Goal: Task Accomplishment & Management: Complete application form

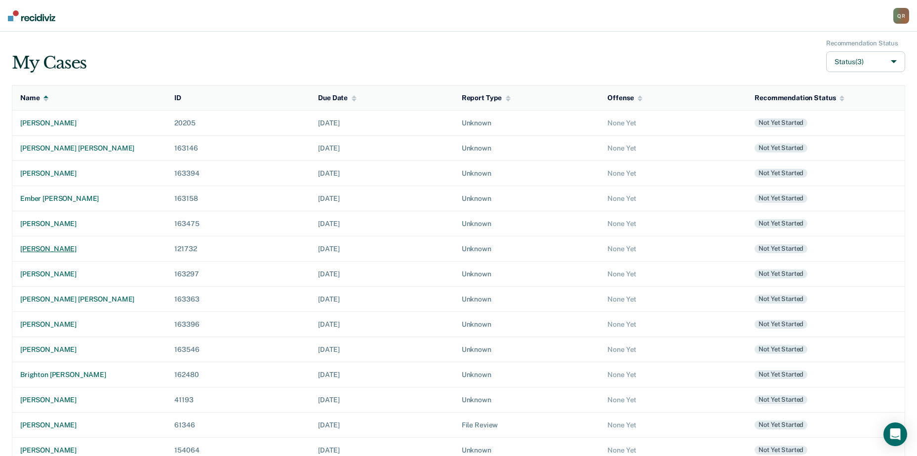
click at [59, 246] on div "[PERSON_NAME]" at bounding box center [89, 249] width 138 height 8
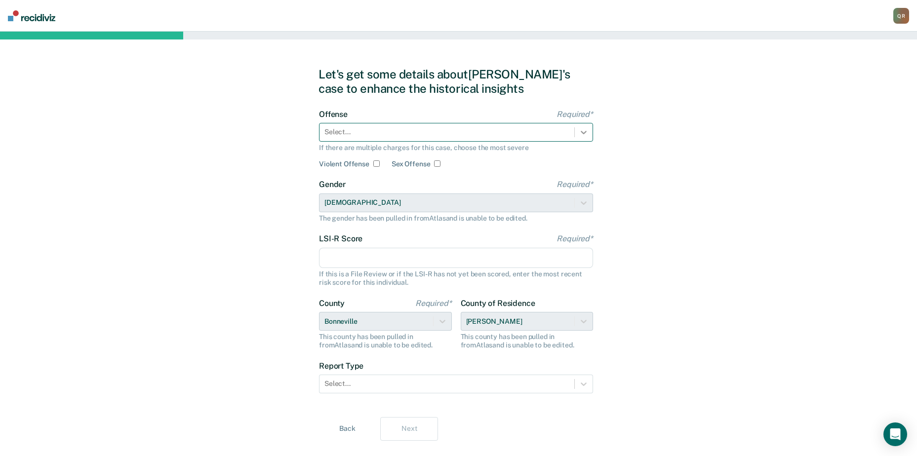
click at [586, 132] on icon at bounding box center [584, 132] width 6 height 3
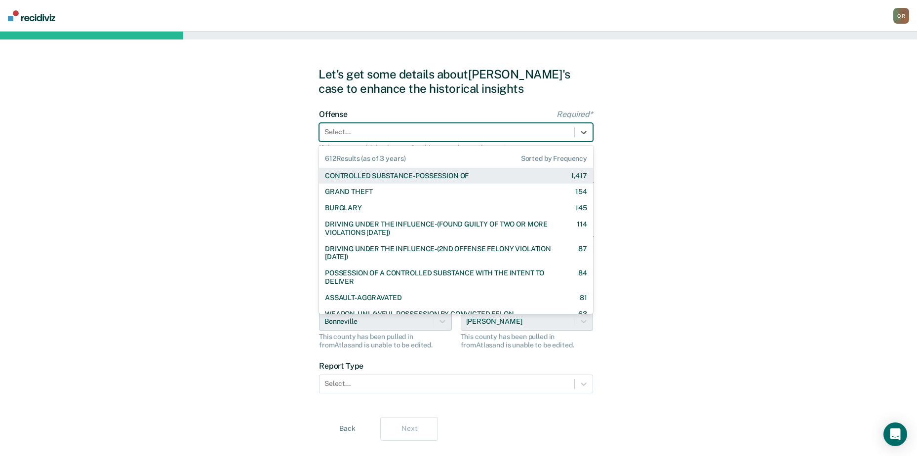
click at [462, 175] on div "CONTROLLED SUBSTANCE-POSSESSION OF" at bounding box center [397, 176] width 144 height 8
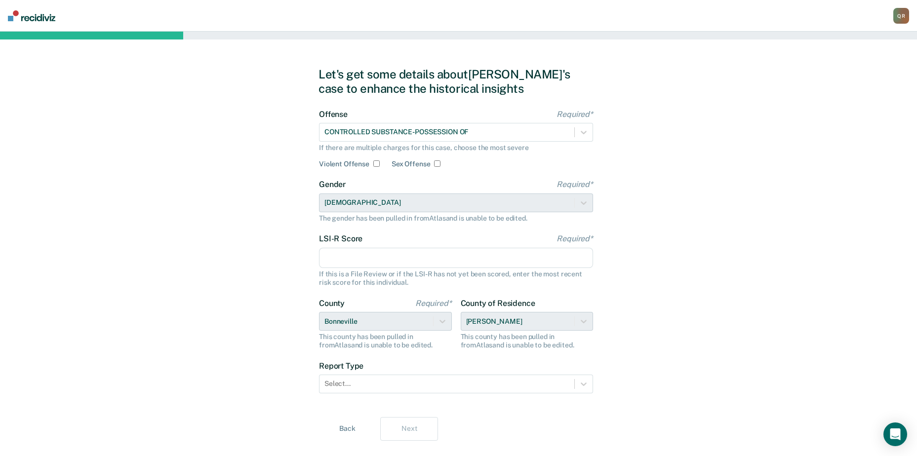
drag, startPoint x: 358, startPoint y: 255, endPoint x: 459, endPoint y: 247, distance: 102.1
click at [358, 255] on input "LSI-R Score Required*" at bounding box center [456, 258] width 274 height 21
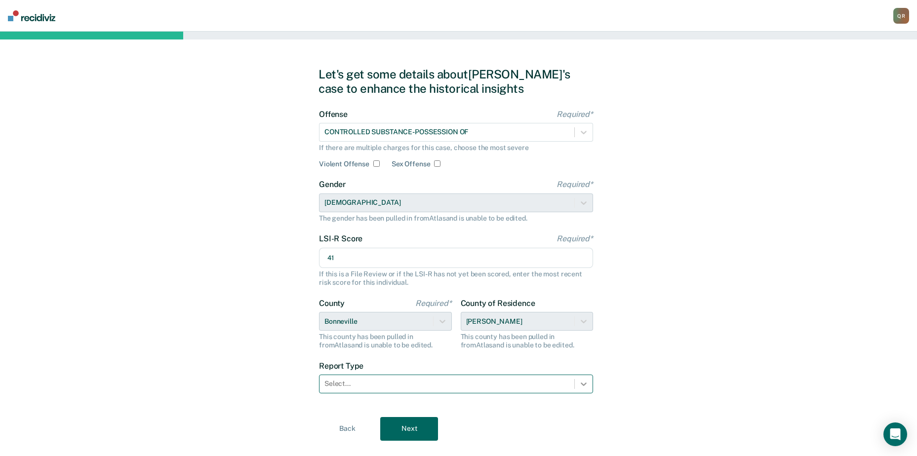
type input "41"
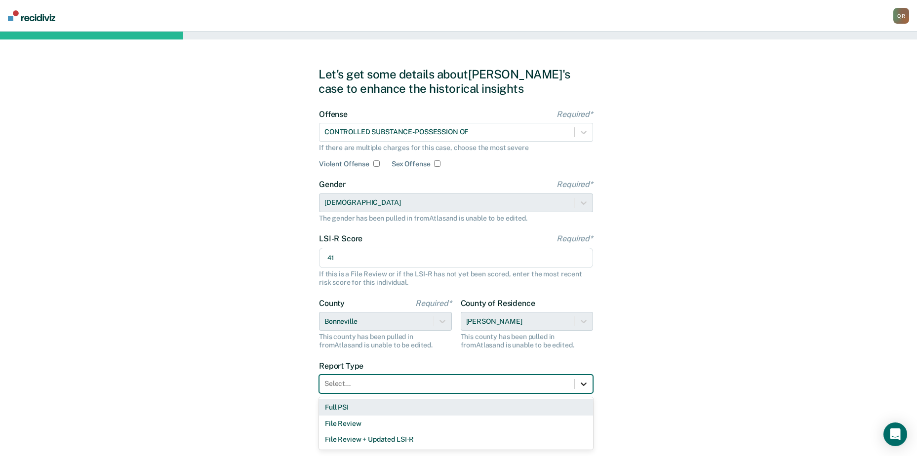
click at [580, 384] on icon at bounding box center [584, 384] width 10 height 10
click at [369, 408] on div "Full PSI" at bounding box center [456, 408] width 274 height 16
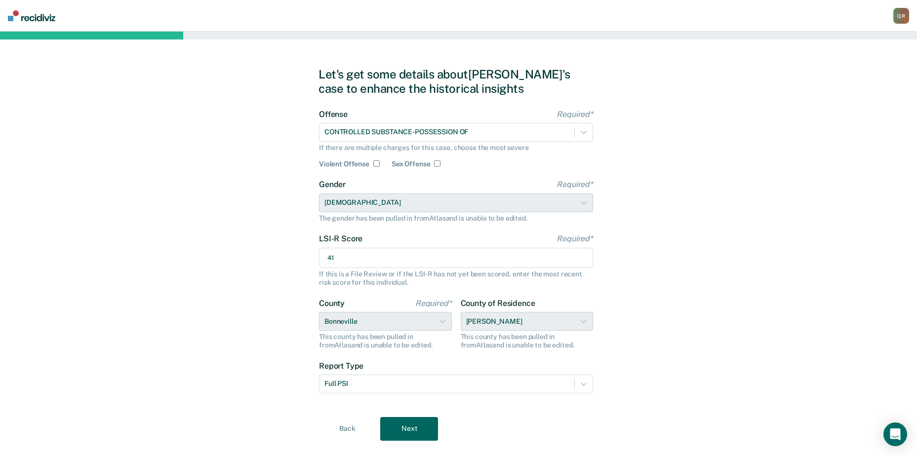
click at [421, 423] on button "Next" at bounding box center [409, 429] width 58 height 24
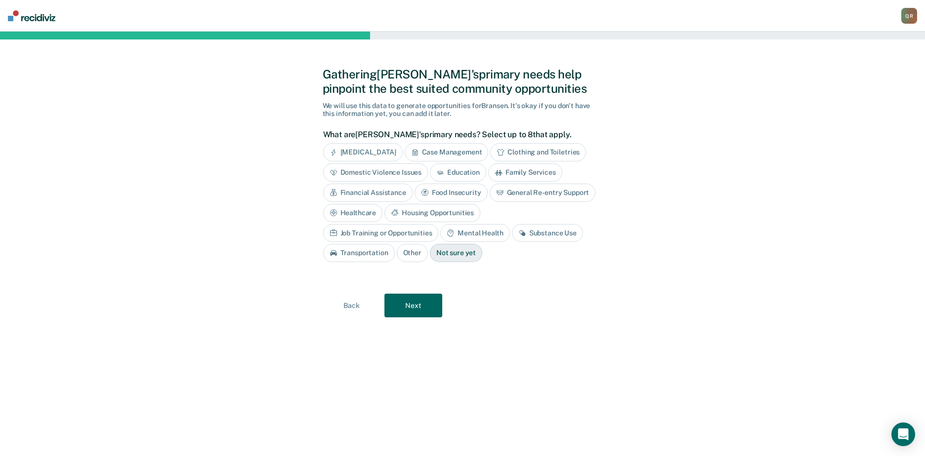
click at [439, 224] on div "Job Training or Opportunities" at bounding box center [381, 233] width 116 height 18
click at [542, 234] on div "Substance Use" at bounding box center [558, 233] width 71 height 18
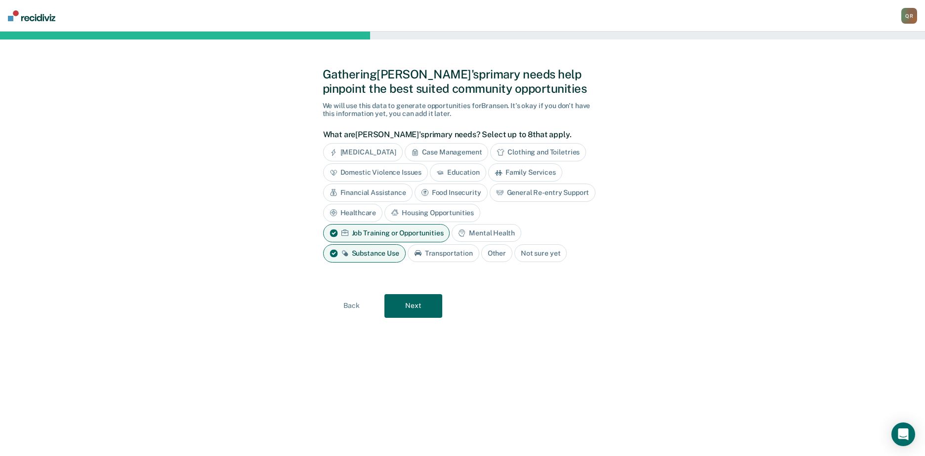
click at [493, 236] on div "Mental Health" at bounding box center [485, 233] width 69 height 18
click at [447, 151] on div "Case Management" at bounding box center [447, 152] width 84 height 18
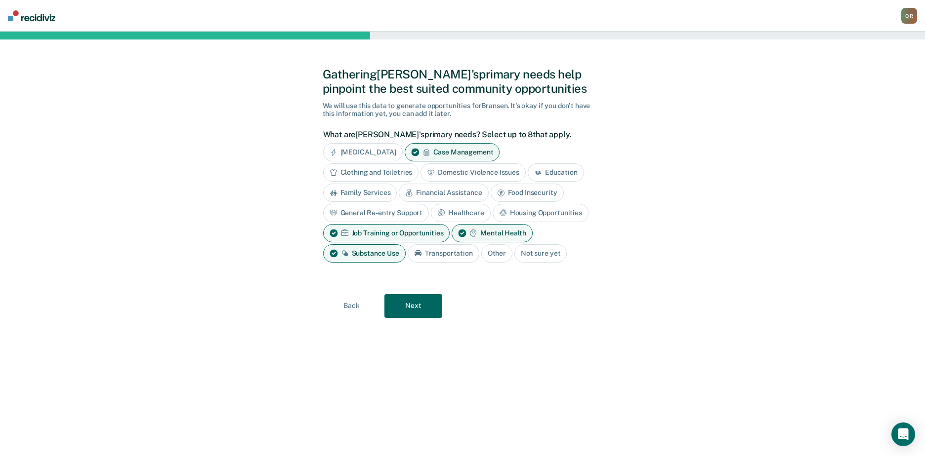
click at [407, 301] on button "Next" at bounding box center [413, 306] width 58 height 24
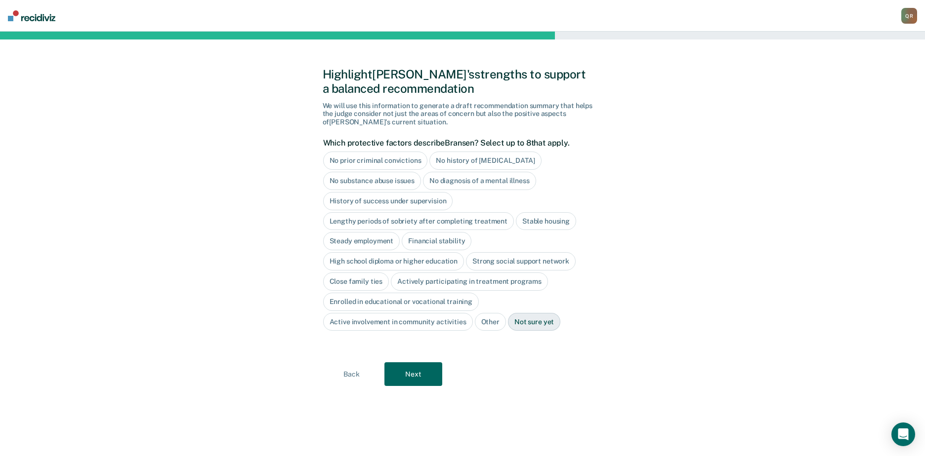
click at [559, 224] on div "Stable housing" at bounding box center [546, 221] width 60 height 18
click at [395, 259] on div "High school diploma or higher education" at bounding box center [393, 261] width 141 height 18
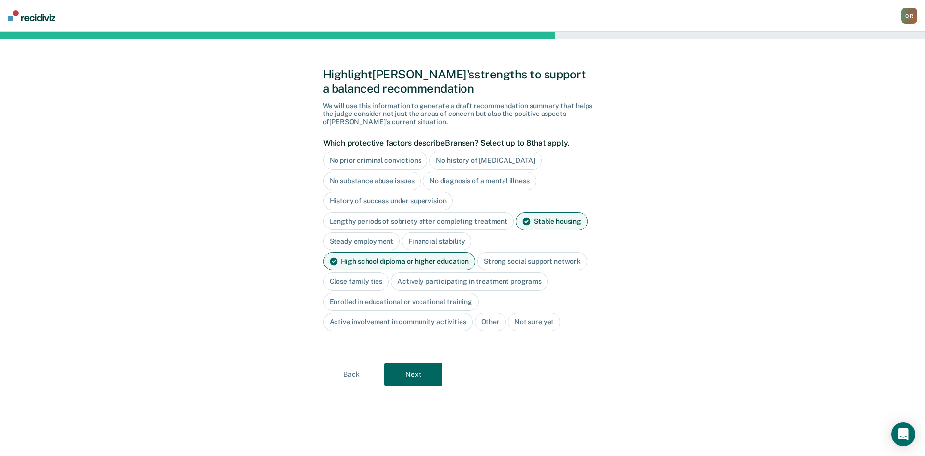
click at [413, 372] on button "Next" at bounding box center [413, 375] width 58 height 24
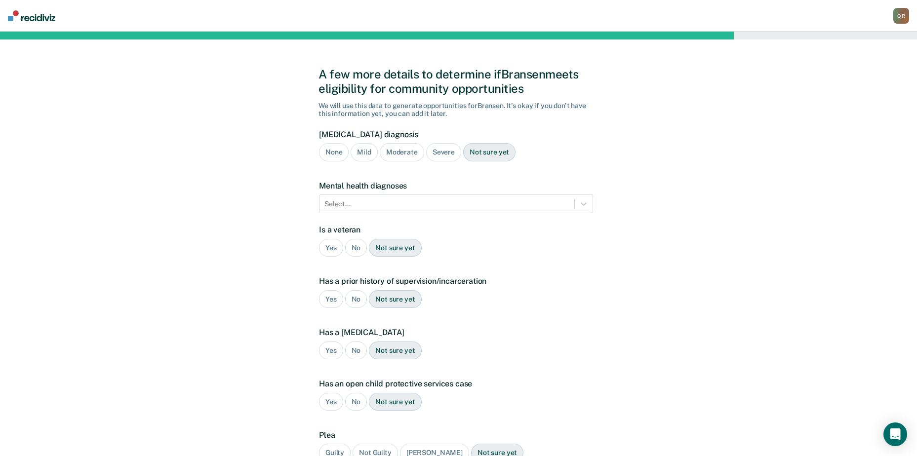
click at [433, 152] on div "Severe" at bounding box center [443, 152] width 35 height 18
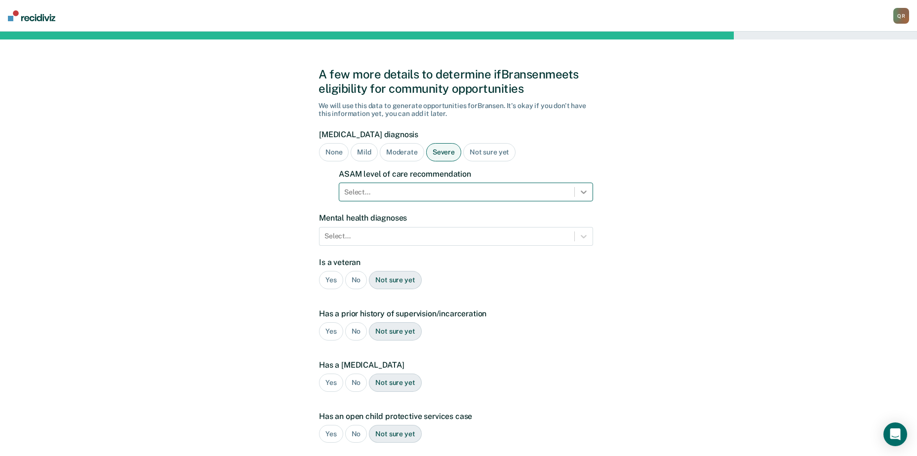
click at [581, 192] on icon at bounding box center [584, 192] width 6 height 3
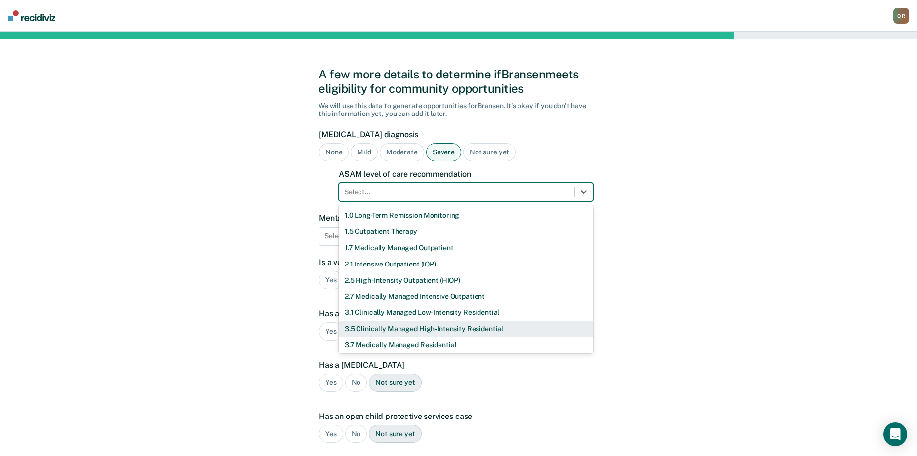
click at [394, 330] on div "3.5 Clinically Managed High-Intensity Residential" at bounding box center [466, 329] width 254 height 16
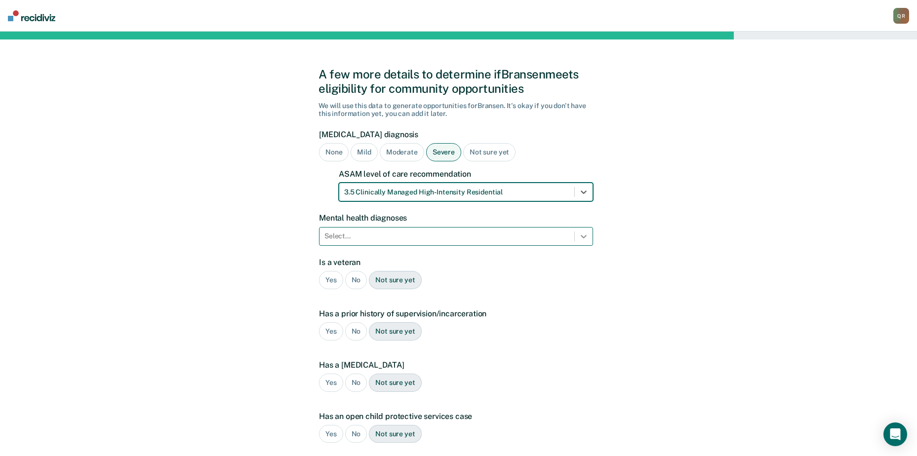
click at [580, 235] on icon at bounding box center [584, 237] width 10 height 10
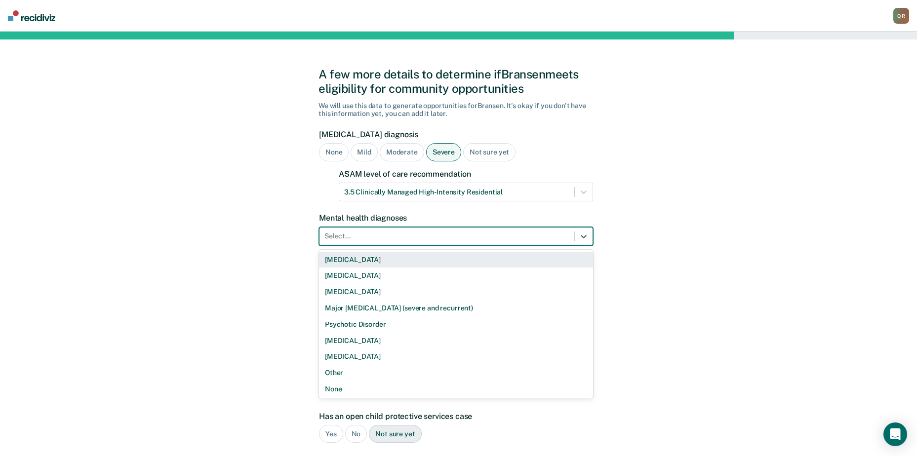
click at [370, 262] on div "[MEDICAL_DATA]" at bounding box center [456, 260] width 274 height 16
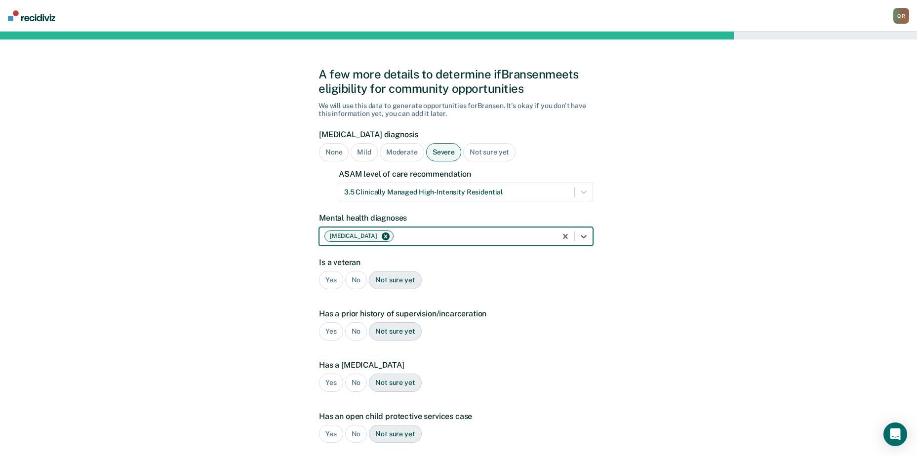
click at [359, 280] on div "No" at bounding box center [356, 280] width 22 height 18
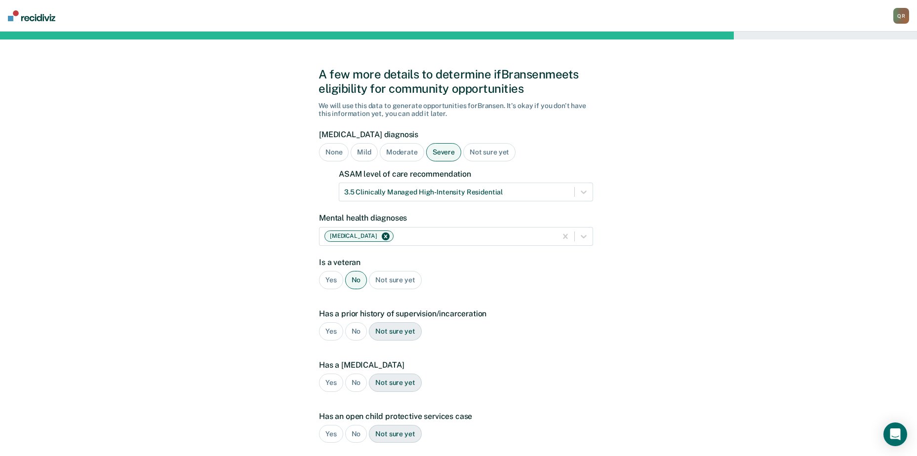
click at [327, 335] on div "Yes" at bounding box center [331, 332] width 24 height 18
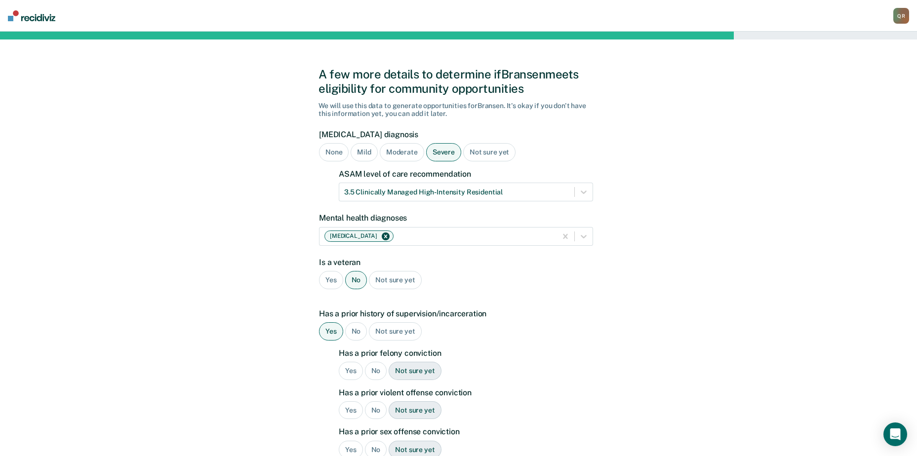
click at [349, 371] on div "Yes" at bounding box center [351, 371] width 24 height 18
click at [353, 408] on div "Yes" at bounding box center [351, 411] width 24 height 18
click at [375, 446] on div "No" at bounding box center [376, 450] width 22 height 18
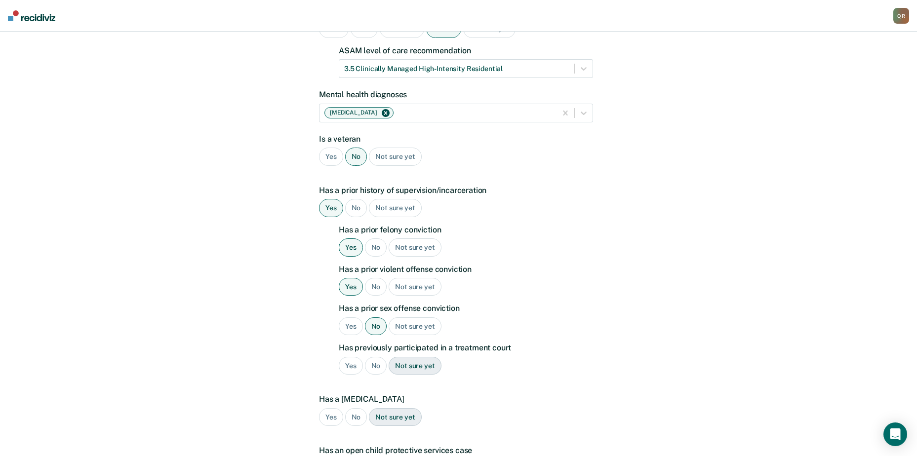
scroll to position [152, 0]
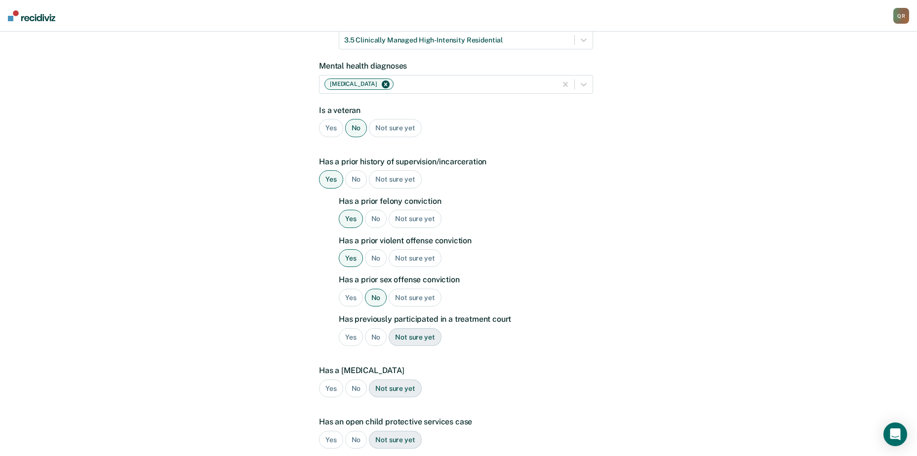
click at [379, 336] on div "No" at bounding box center [376, 337] width 22 height 18
click at [326, 386] on div "Yes" at bounding box center [331, 389] width 24 height 18
click at [352, 440] on div "No" at bounding box center [356, 440] width 22 height 18
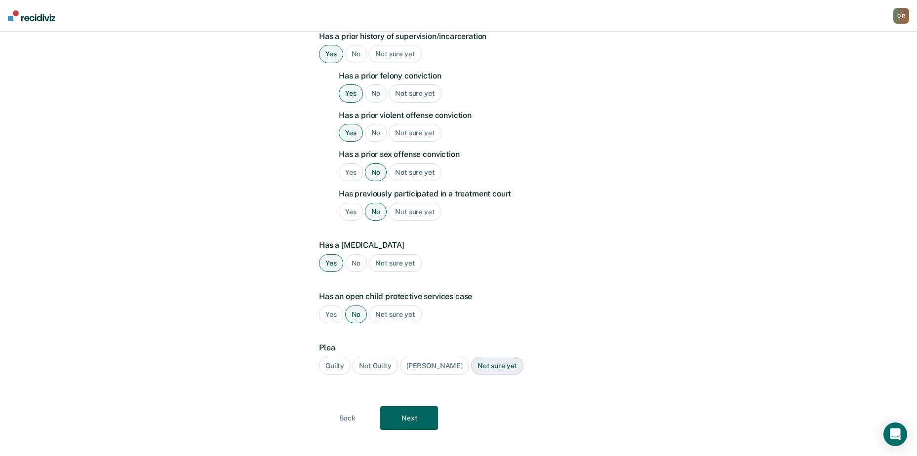
scroll to position [282, 0]
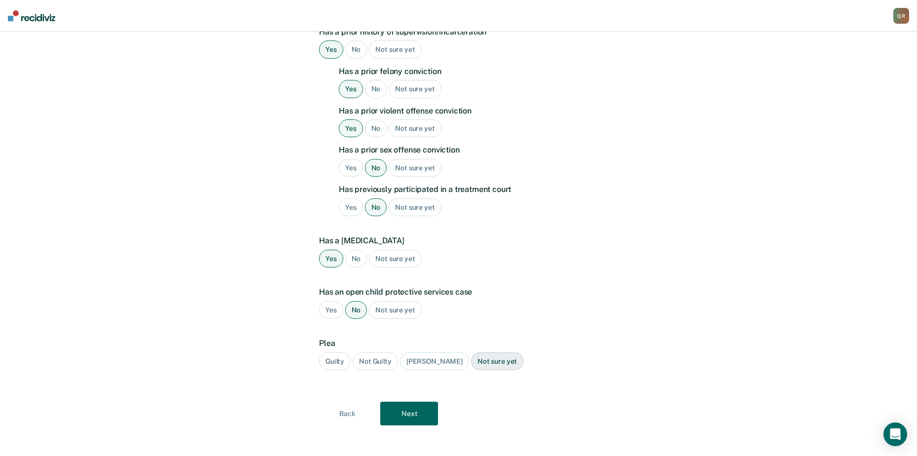
click at [325, 360] on div "Guilty" at bounding box center [335, 362] width 32 height 18
click at [418, 420] on button "Next" at bounding box center [409, 414] width 58 height 24
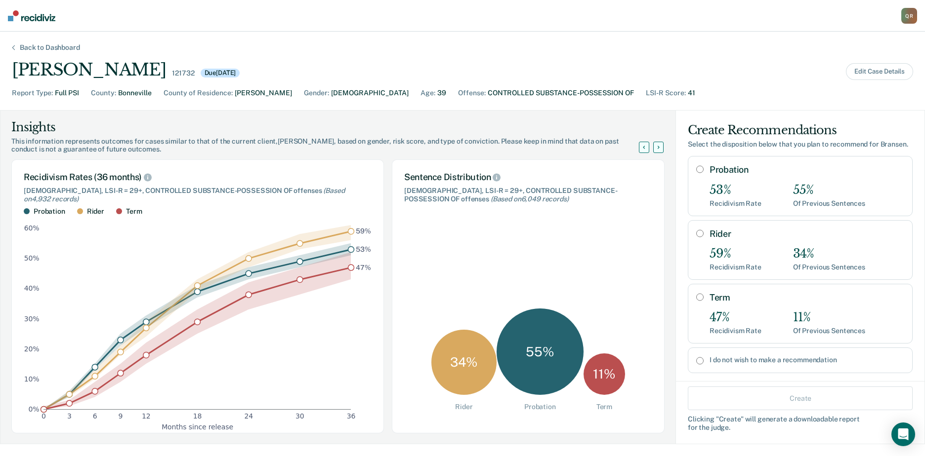
click at [696, 238] on input "Rider" at bounding box center [699, 234] width 7 height 8
radio input "true"
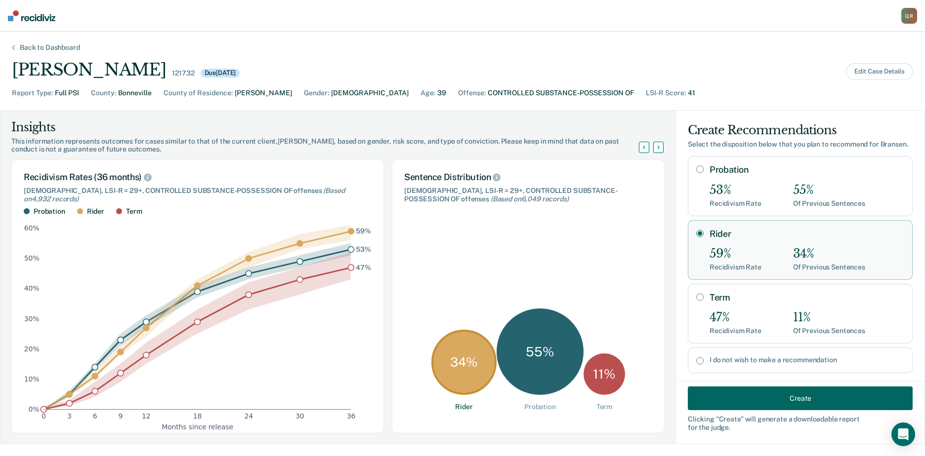
click at [763, 402] on button "Create" at bounding box center [800, 399] width 225 height 24
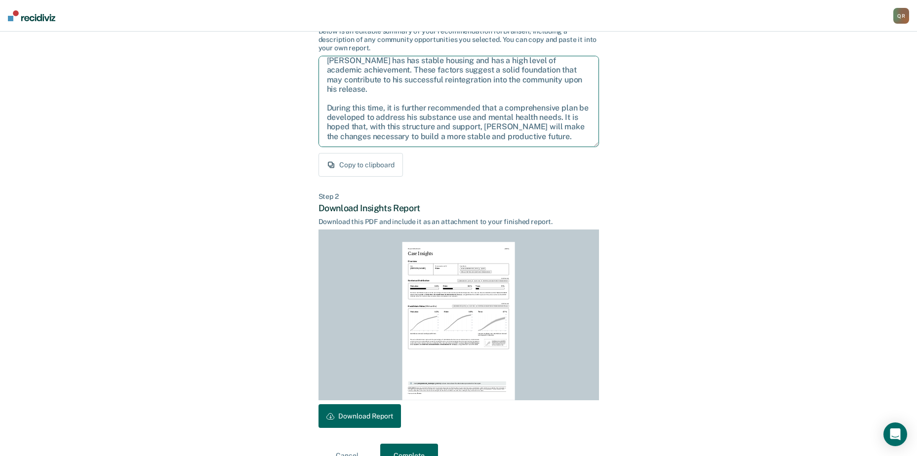
scroll to position [107, 0]
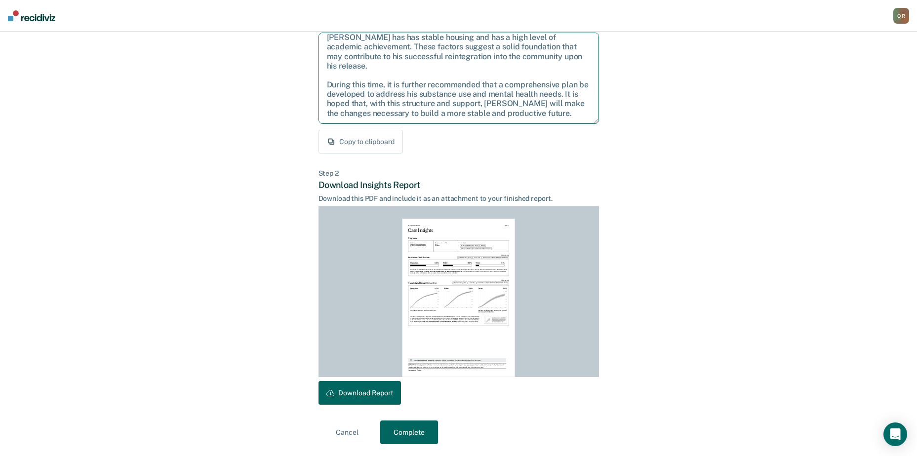
drag, startPoint x: 326, startPoint y: 149, endPoint x: 607, endPoint y: 125, distance: 281.6
click at [616, 133] on div "Back to Case Make Recommendation & Download Report Step 1 Craft recommendation …" at bounding box center [458, 190] width 917 height 531
drag, startPoint x: 596, startPoint y: 171, endPoint x: 618, endPoint y: 174, distance: 22.5
click at [601, 171] on div "Back to Case Make Recommendation & Download Report Step 1 Craft recommendation …" at bounding box center [458, 190] width 917 height 531
click at [361, 390] on button "Download Report" at bounding box center [360, 393] width 82 height 24
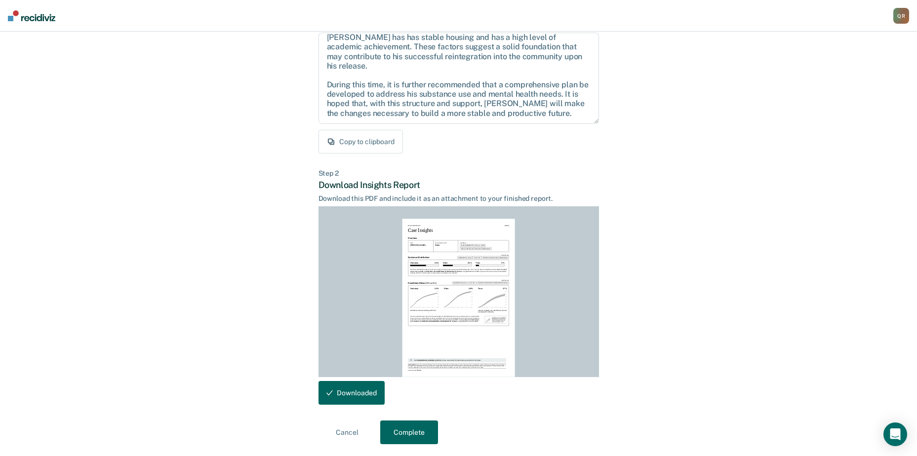
scroll to position [0, 0]
